Goal: Check status: Check status

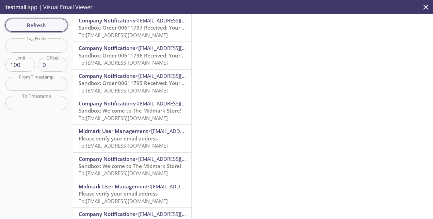
click at [33, 26] on span "Refresh" at bounding box center [36, 25] width 51 height 9
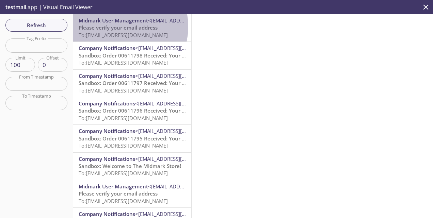
click at [117, 27] on span "Please verify your email address" at bounding box center [118, 27] width 79 height 7
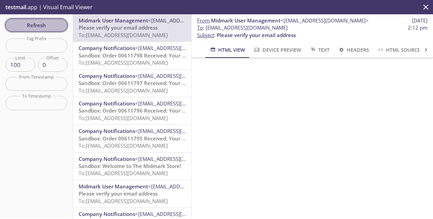
click at [40, 26] on span "Refresh" at bounding box center [36, 25] width 51 height 9
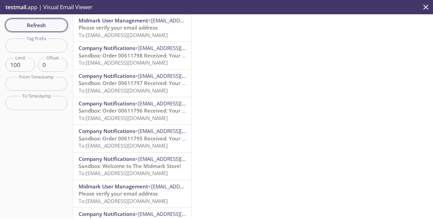
click at [42, 25] on span "Refresh" at bounding box center [36, 25] width 51 height 9
click at [39, 22] on span "Refresh" at bounding box center [36, 25] width 51 height 9
click at [36, 25] on span "Refresh" at bounding box center [36, 25] width 51 height 9
click at [43, 25] on span "Refresh" at bounding box center [36, 25] width 51 height 9
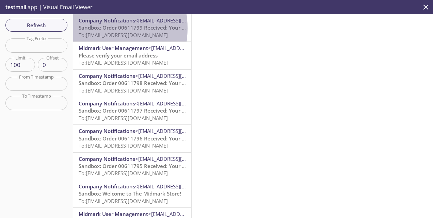
click at [91, 28] on span "Sandbox: Order 00611799 Received: Your order is being processed!" at bounding box center [161, 27] width 164 height 7
